Goal: Task Accomplishment & Management: Complete application form

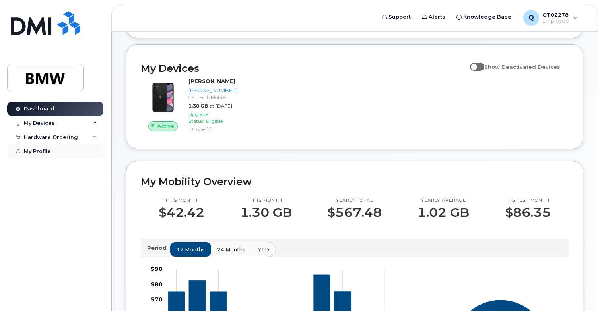
scroll to position [21, 0]
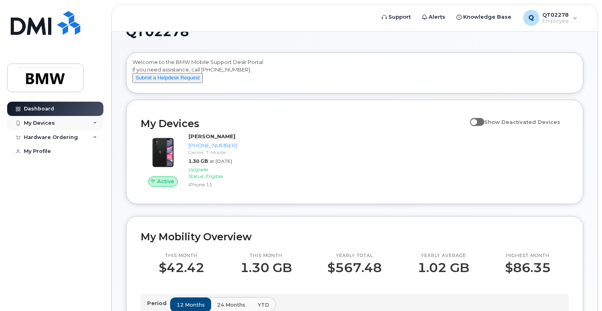
click at [43, 123] on div "My Devices" at bounding box center [39, 123] width 31 height 6
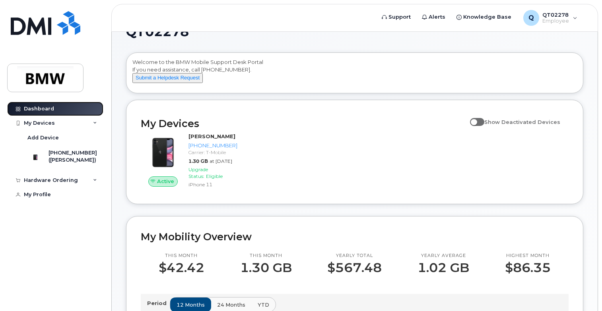
click at [35, 108] on div "Dashboard" at bounding box center [39, 109] width 30 height 6
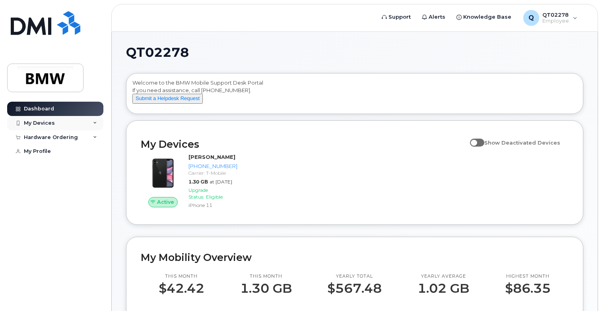
click at [42, 124] on div "My Devices" at bounding box center [39, 123] width 31 height 6
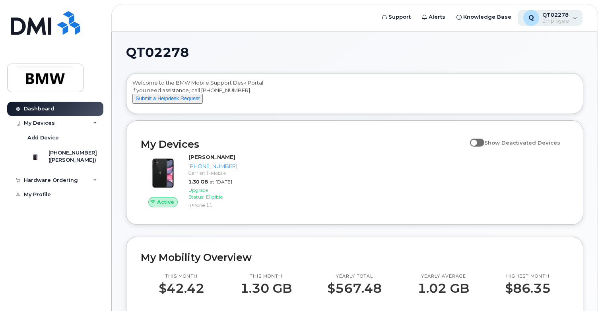
click at [574, 19] on div "Q QT02278 Employee" at bounding box center [550, 18] width 65 height 16
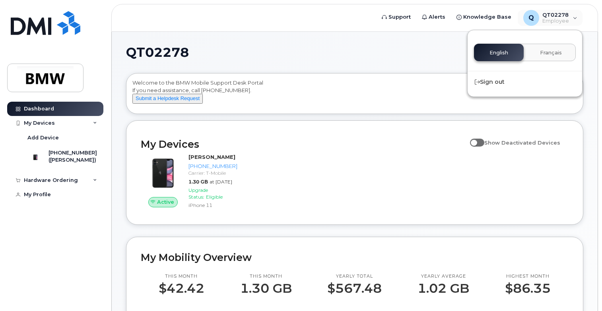
click at [389, 57] on h1 "QT02278" at bounding box center [352, 52] width 453 height 13
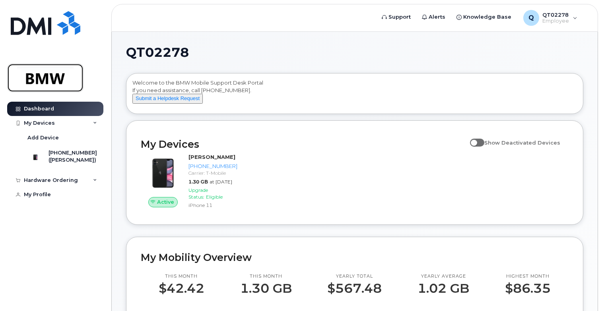
click at [40, 80] on img at bounding box center [45, 77] width 61 height 23
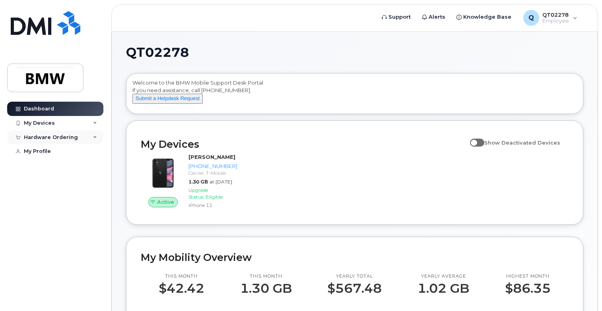
click at [95, 138] on icon at bounding box center [95, 138] width 4 height 4
click at [49, 153] on div "New Order" at bounding box center [42, 151] width 30 height 7
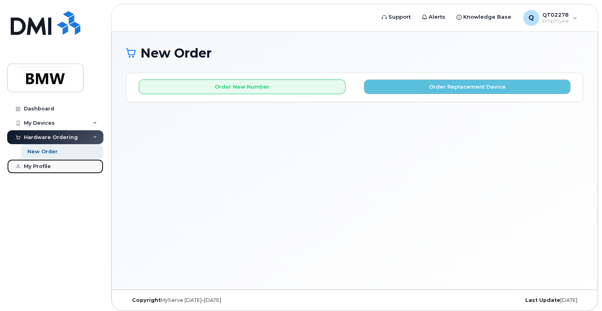
click at [30, 165] on div "My Profile" at bounding box center [37, 166] width 27 height 6
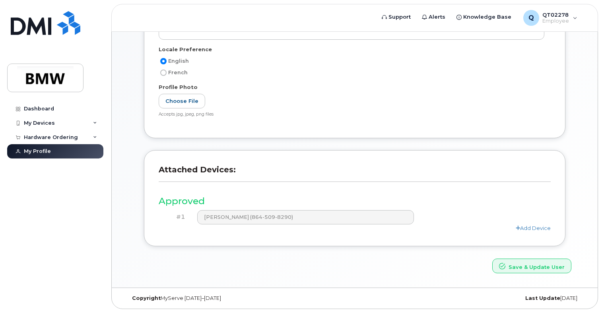
scroll to position [161, 0]
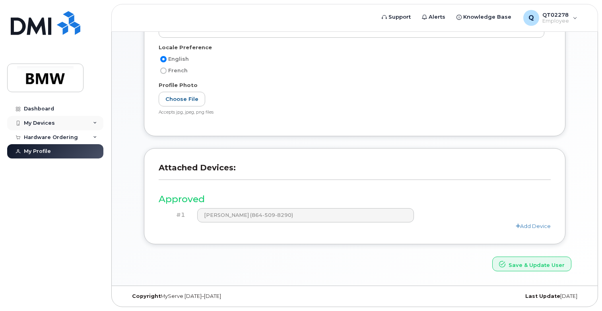
click at [93, 121] on icon at bounding box center [95, 123] width 4 height 4
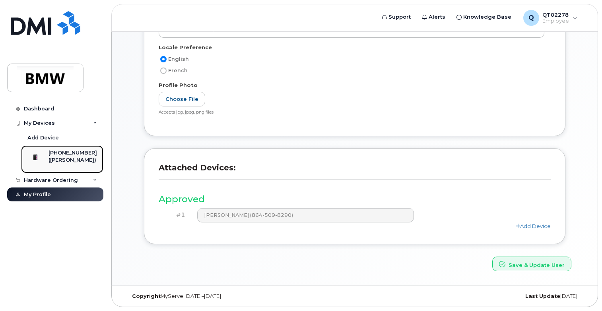
click at [65, 157] on div "([PERSON_NAME])" at bounding box center [73, 160] width 49 height 7
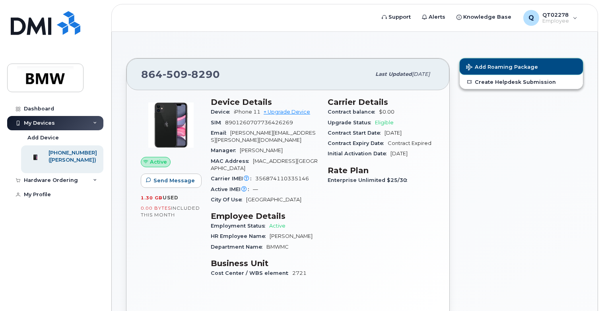
click at [499, 66] on span "Add Roaming Package" at bounding box center [502, 68] width 72 height 8
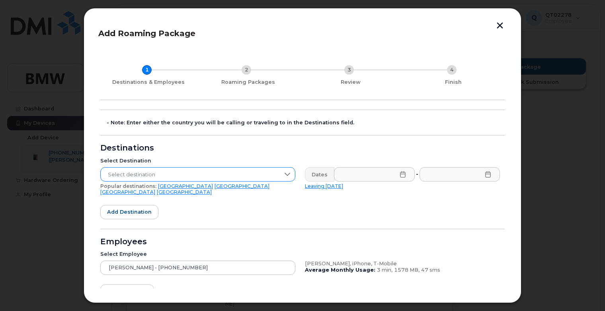
click at [287, 175] on icon at bounding box center [287, 174] width 6 height 3
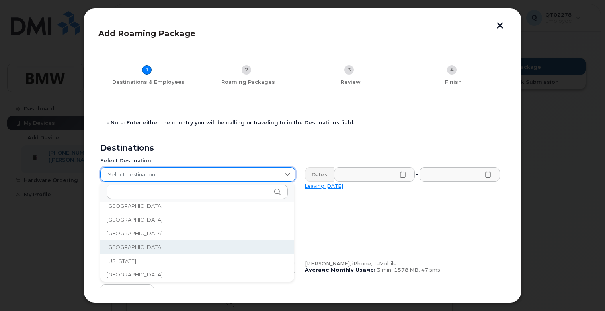
scroll to position [994, 0]
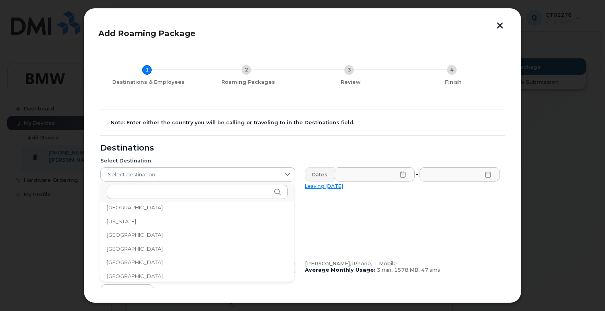
click at [128, 236] on span "[GEOGRAPHIC_DATA]" at bounding box center [135, 235] width 56 height 8
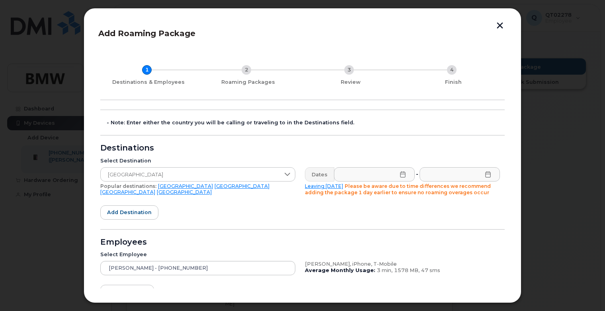
click at [399, 176] on icon at bounding box center [402, 174] width 6 height 6
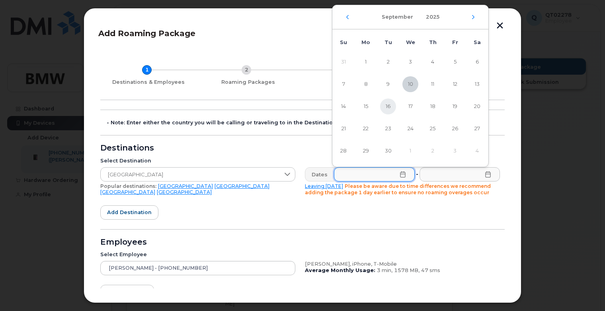
click at [387, 106] on span "16" at bounding box center [388, 107] width 16 height 16
type input "[DATE]"
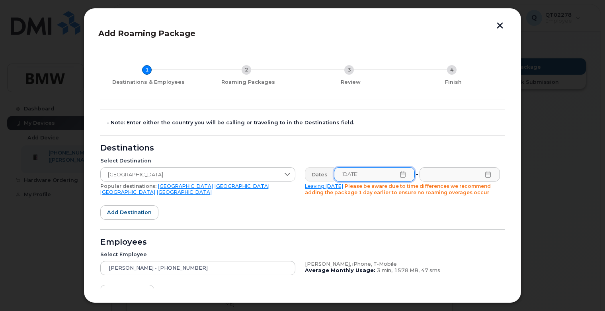
click at [485, 177] on icon at bounding box center [487, 174] width 5 height 6
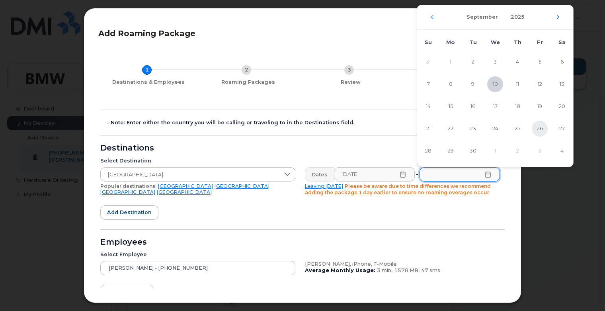
click at [542, 133] on span "26" at bounding box center [539, 129] width 16 height 16
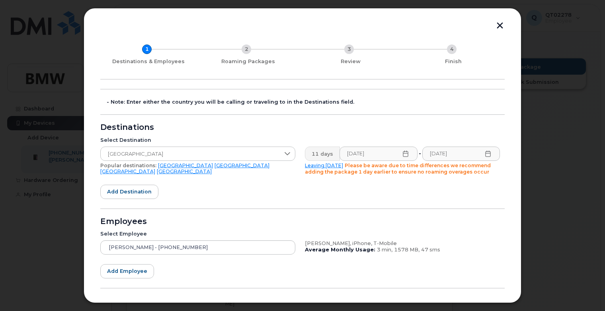
scroll to position [0, 0]
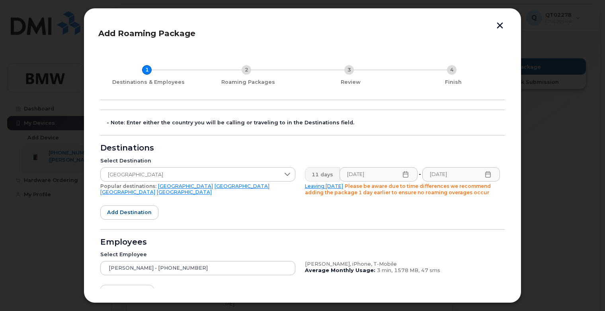
click at [488, 175] on icon at bounding box center [487, 174] width 5 height 6
click at [485, 174] on icon at bounding box center [487, 174] width 6 height 6
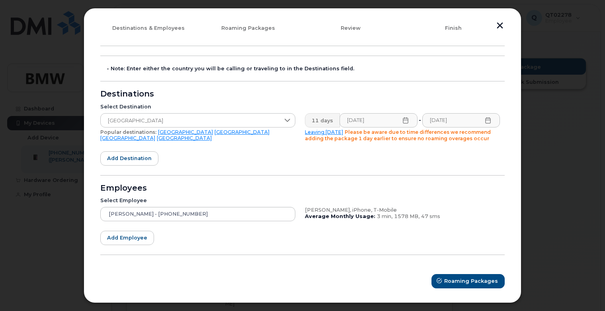
scroll to position [56, 0]
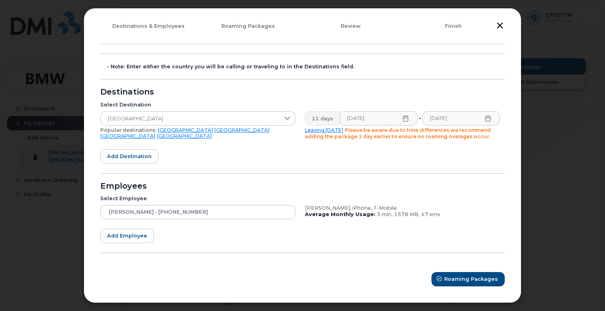
click at [487, 118] on icon at bounding box center [487, 118] width 5 height 6
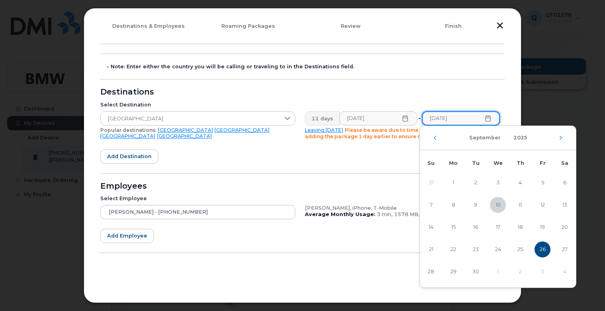
click at [487, 122] on input "[DATE]" at bounding box center [461, 118] width 78 height 14
click at [522, 249] on span "25" at bounding box center [520, 250] width 16 height 16
type input "[DATE]"
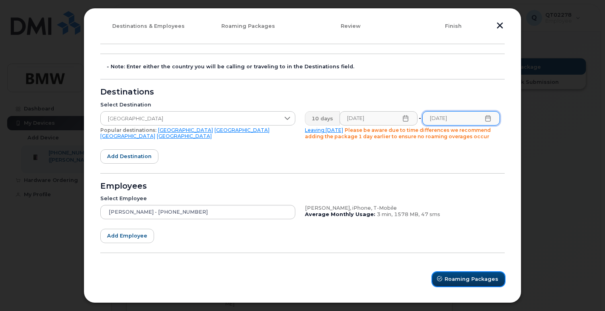
click at [452, 280] on span "Roaming Packages" at bounding box center [471, 280] width 54 height 8
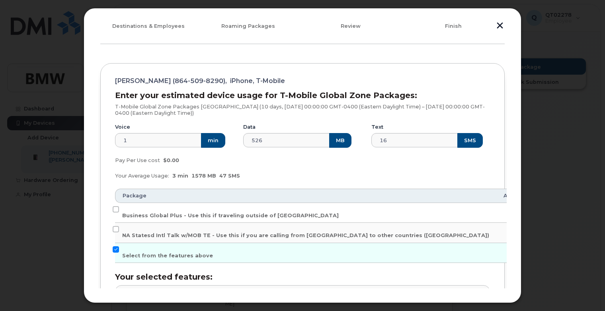
scroll to position [96, 0]
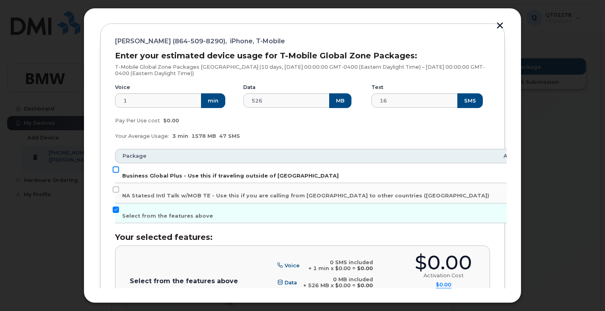
click at [117, 170] on input "Business Global Plus - Use this if traveling outside of [GEOGRAPHIC_DATA]" at bounding box center [116, 170] width 6 height 6
checkbox input "true"
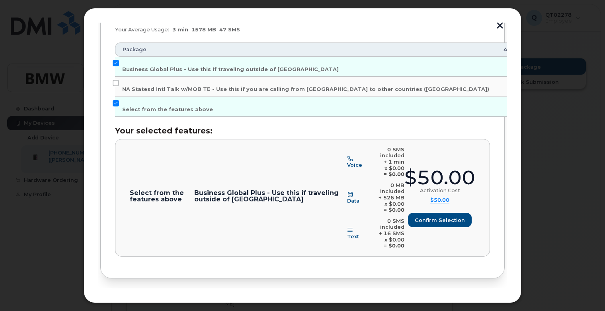
scroll to position [203, 0]
click at [447, 216] on span "Confirm selection" at bounding box center [439, 220] width 50 height 8
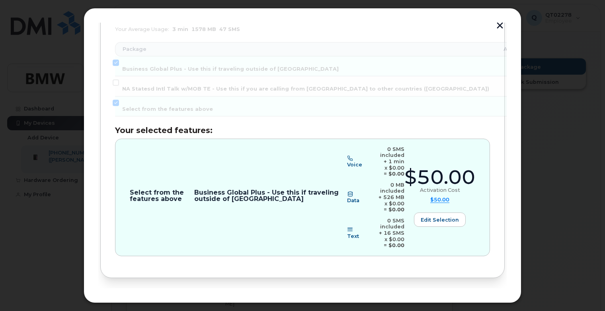
click at [488, 301] on span "Review" at bounding box center [482, 305] width 20 height 8
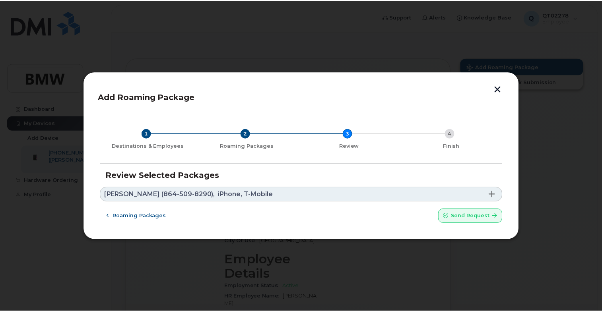
scroll to position [0, 0]
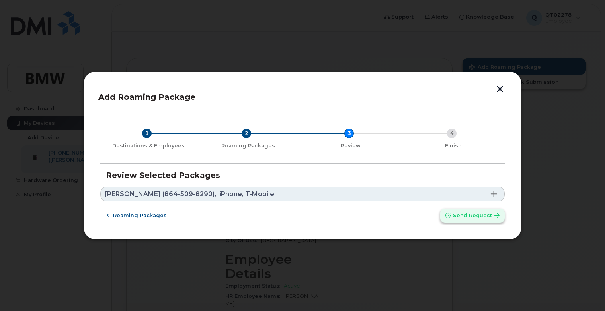
click at [480, 219] on span "Send request" at bounding box center [472, 216] width 39 height 8
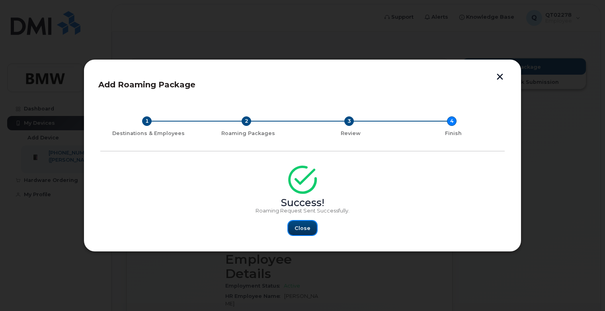
click at [300, 231] on span "Close" at bounding box center [302, 229] width 16 height 8
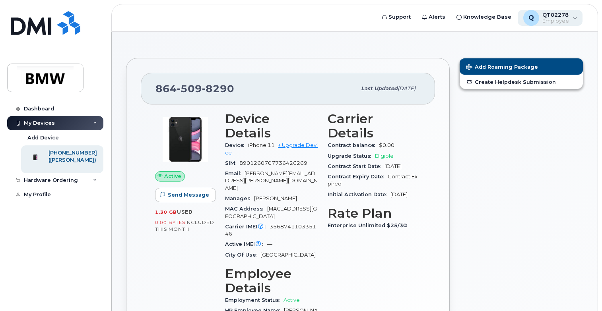
click at [565, 17] on span "QT02278" at bounding box center [556, 15] width 27 height 6
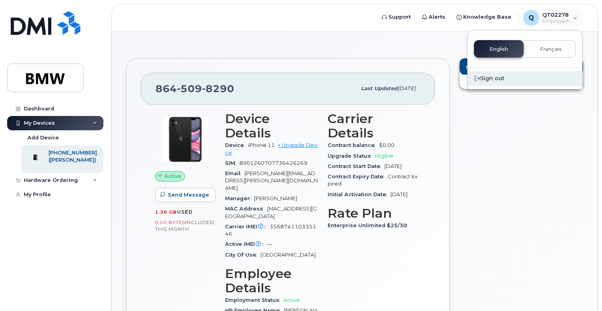
click at [490, 80] on div "Sign out" at bounding box center [525, 78] width 115 height 15
